Goal: Task Accomplishment & Management: Manage account settings

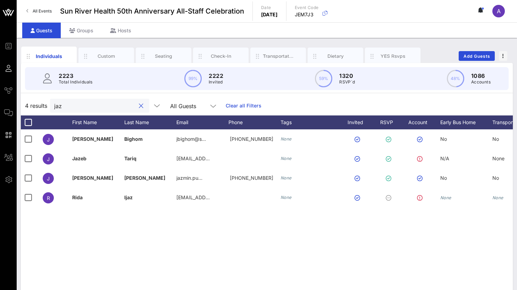
scroll to position [55, 0]
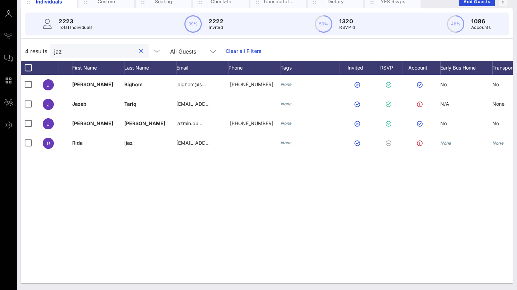
click at [40, 50] on div "4 results jaz All Guests Clear all Filters" at bounding box center [267, 50] width 492 height 19
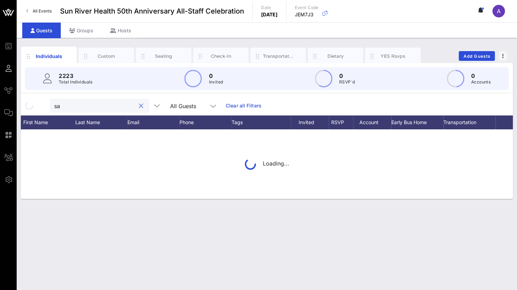
scroll to position [0, 0]
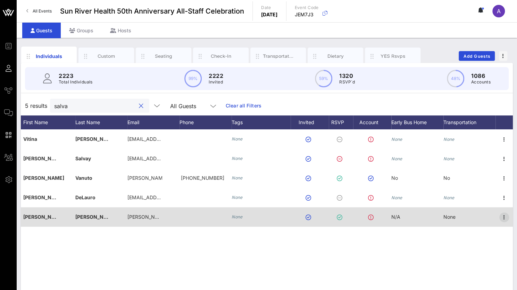
type input "salva"
click at [504, 215] on icon "button" at bounding box center [504, 217] width 8 height 8
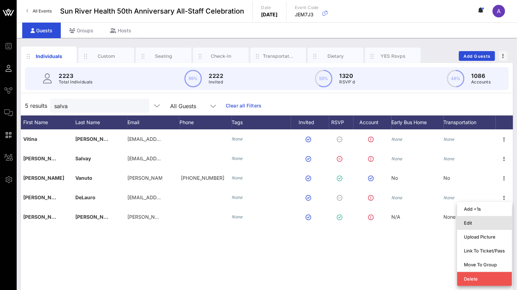
click at [464, 225] on div "Edit" at bounding box center [484, 223] width 41 height 6
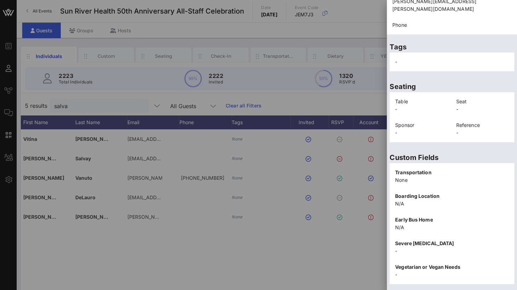
scroll to position [140, 0]
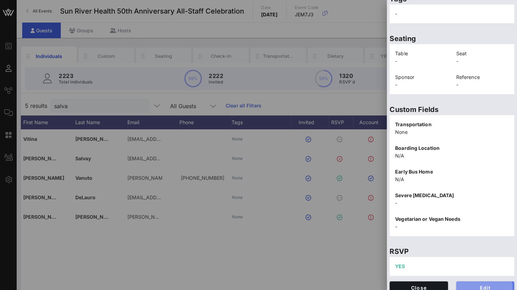
click at [481, 284] on span "Edit" at bounding box center [485, 287] width 47 height 6
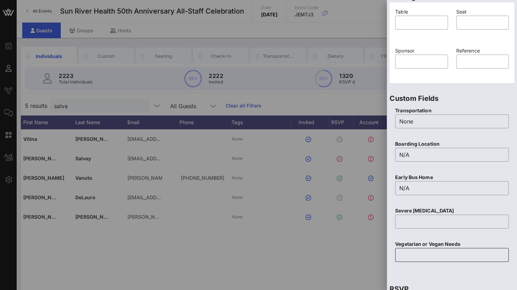
scroll to position [210, 0]
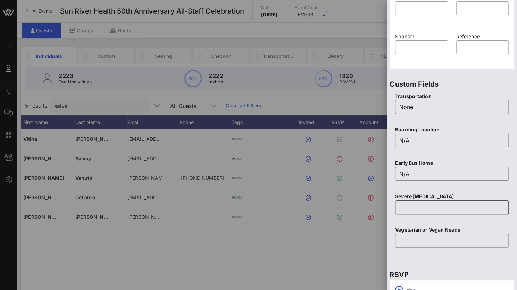
click at [411, 203] on input "text" at bounding box center [451, 206] width 105 height 11
type input "None"
click at [424, 243] on input "text" at bounding box center [451, 240] width 105 height 11
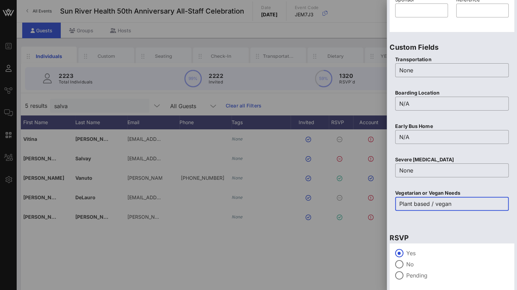
scroll to position [272, 0]
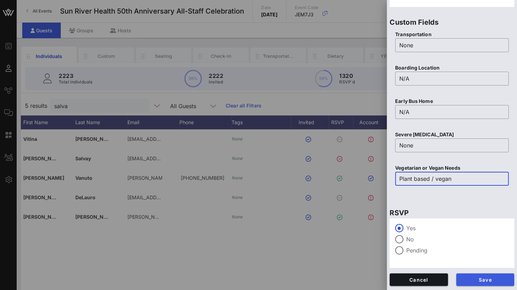
type input "Plant based / vegan"
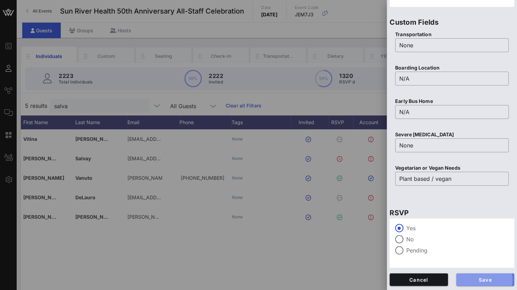
click at [475, 277] on span "Save" at bounding box center [485, 279] width 47 height 6
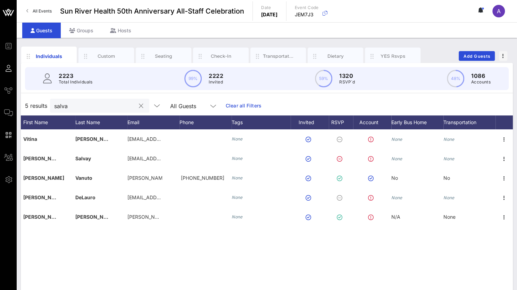
click at [92, 111] on div "salva" at bounding box center [94, 106] width 81 height 14
drag, startPoint x: 85, startPoint y: 107, endPoint x: 26, endPoint y: 99, distance: 59.8
click at [26, 99] on div "5 results salva All Guests Clear all Filters" at bounding box center [267, 105] width 492 height 19
paste input "[PERSON_NAME]"
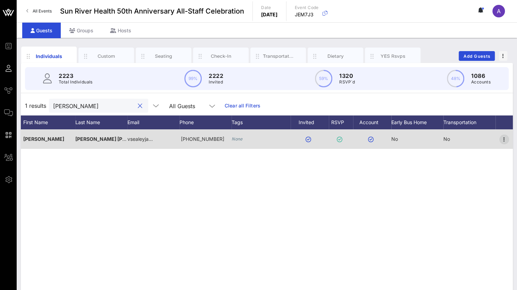
type input "[PERSON_NAME]"
click at [504, 139] on icon "button" at bounding box center [504, 139] width 8 height 8
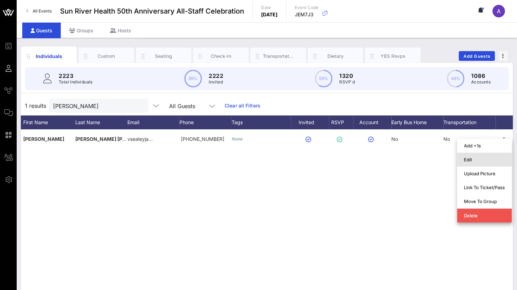
click at [478, 161] on div "Edit" at bounding box center [484, 160] width 41 height 6
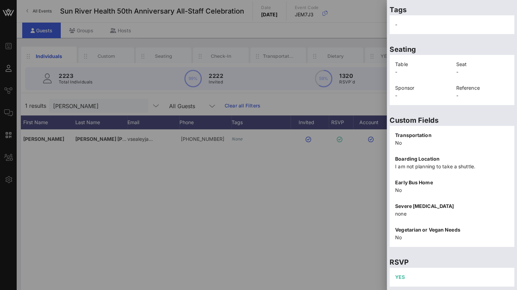
scroll to position [148, 0]
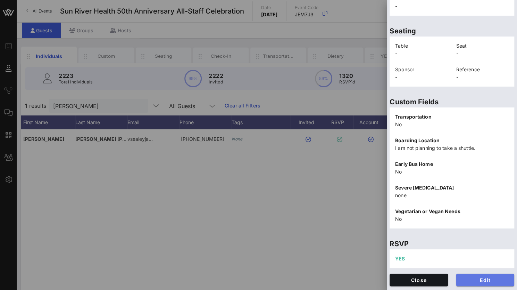
click at [483, 278] on span "Edit" at bounding box center [485, 280] width 47 height 6
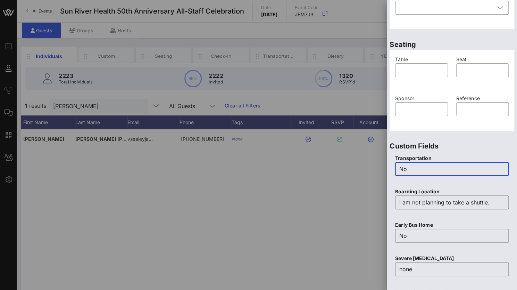
drag, startPoint x: 424, startPoint y: 170, endPoint x: 386, endPoint y: 166, distance: 38.8
click at [386, 166] on div "Event Builder Guests Journeys Comms QR Scanner Team Settings Sun River Health 5…" at bounding box center [258, 172] width 517 height 344
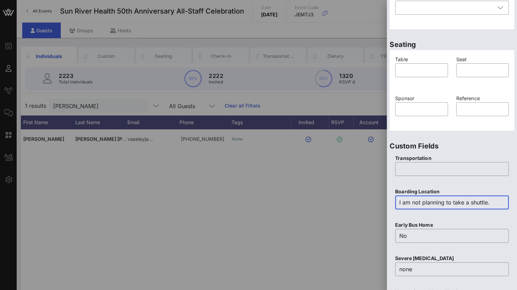
drag, startPoint x: 493, startPoint y: 202, endPoint x: 367, endPoint y: 203, distance: 125.7
click at [367, 203] on div "Event Builder Guests Journeys Comms QR Scanner Team Settings Sun River Health 5…" at bounding box center [258, 172] width 517 height 344
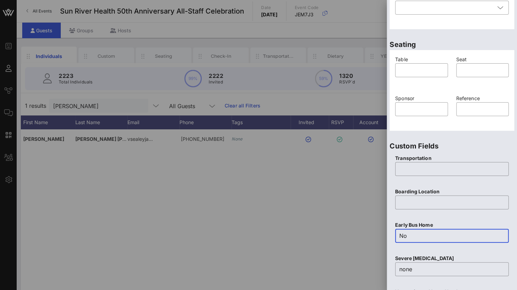
drag, startPoint x: 413, startPoint y: 236, endPoint x: 401, endPoint y: 236, distance: 12.5
click at [401, 236] on input "No" at bounding box center [451, 235] width 105 height 11
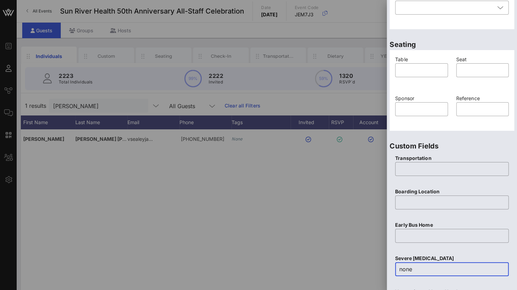
drag, startPoint x: 409, startPoint y: 270, endPoint x: 400, endPoint y: 270, distance: 9.0
click at [400, 270] on input "none" at bounding box center [451, 268] width 105 height 11
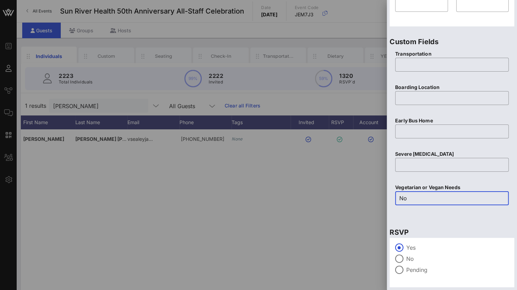
drag, startPoint x: 394, startPoint y: 196, endPoint x: 389, endPoint y: 196, distance: 5.2
click at [389, 196] on div "Custom Fields Transportation ​ Boarding Location ​ Early Bus Home ​ Severe [MED…" at bounding box center [452, 124] width 130 height 190
click at [402, 261] on div at bounding box center [399, 258] width 12 height 12
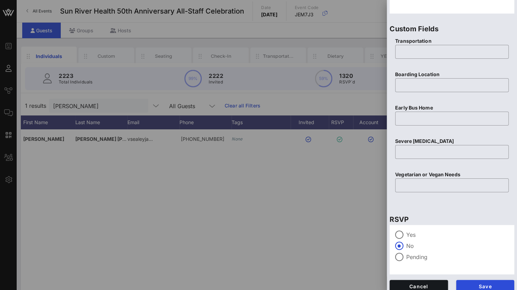
scroll to position [272, 0]
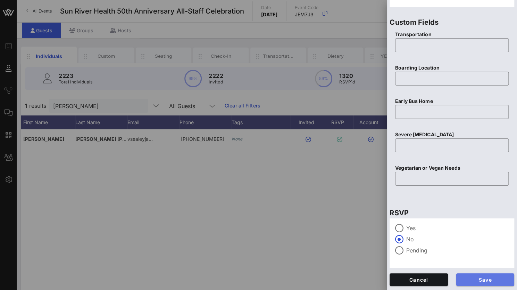
click at [479, 279] on span "Save" at bounding box center [485, 279] width 47 height 6
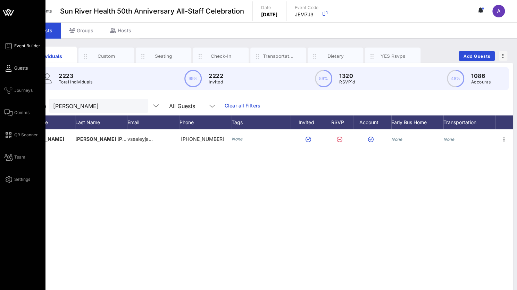
click at [8, 47] on icon at bounding box center [8, 45] width 9 height 1
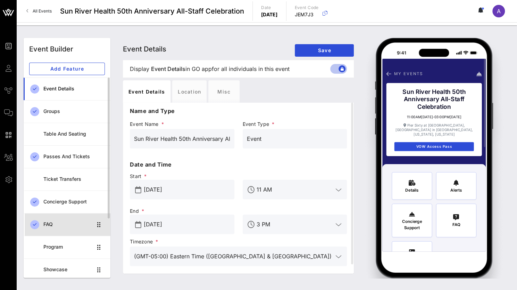
click at [56, 225] on div "FAQ" at bounding box center [67, 224] width 49 height 6
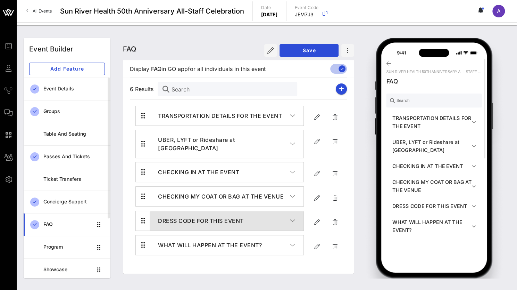
click at [179, 216] on h4 "DRESS CODE FOR THIS EVENT" at bounding box center [224, 220] width 132 height 8
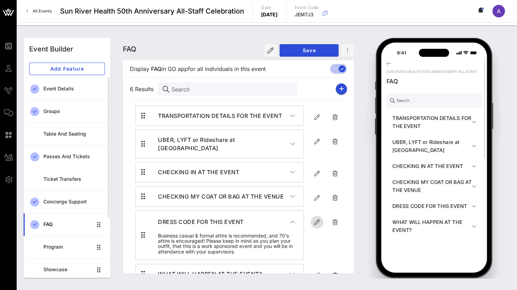
click at [316, 218] on icon "button" at bounding box center [317, 222] width 8 height 8
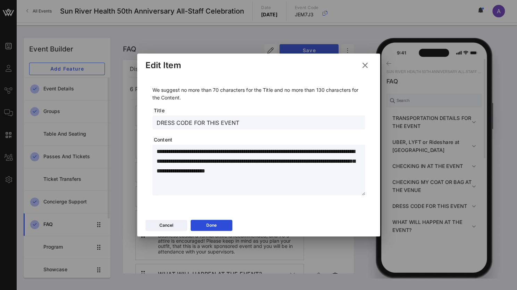
drag, startPoint x: 335, startPoint y: 172, endPoint x: 148, endPoint y: 152, distance: 188.2
click at [148, 152] on div "**********" at bounding box center [258, 142] width 226 height 134
click at [170, 224] on div "Cancel" at bounding box center [166, 225] width 14 height 7
